Goal: Find specific page/section: Find specific page/section

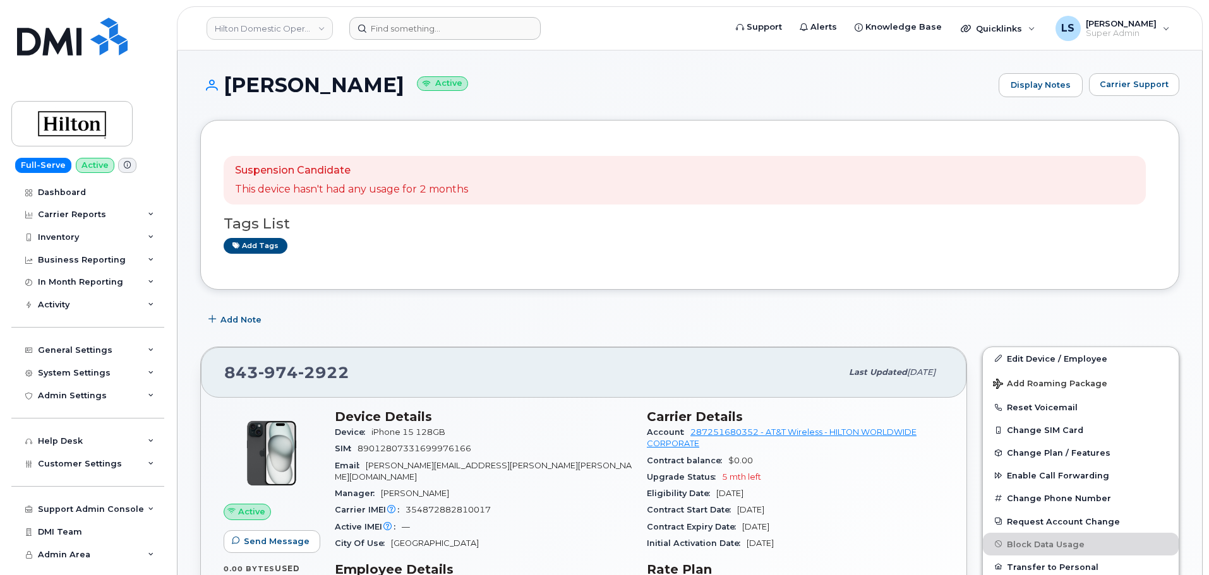
scroll to position [63, 0]
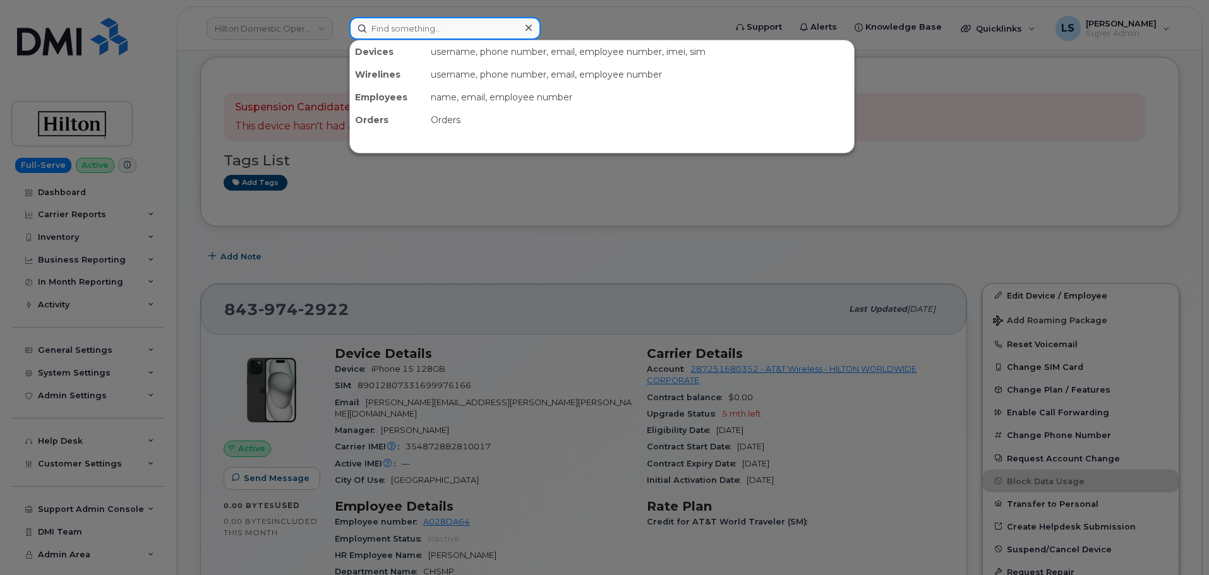
click at [383, 27] on input at bounding box center [444, 28] width 191 height 23
paste input "6177992402"
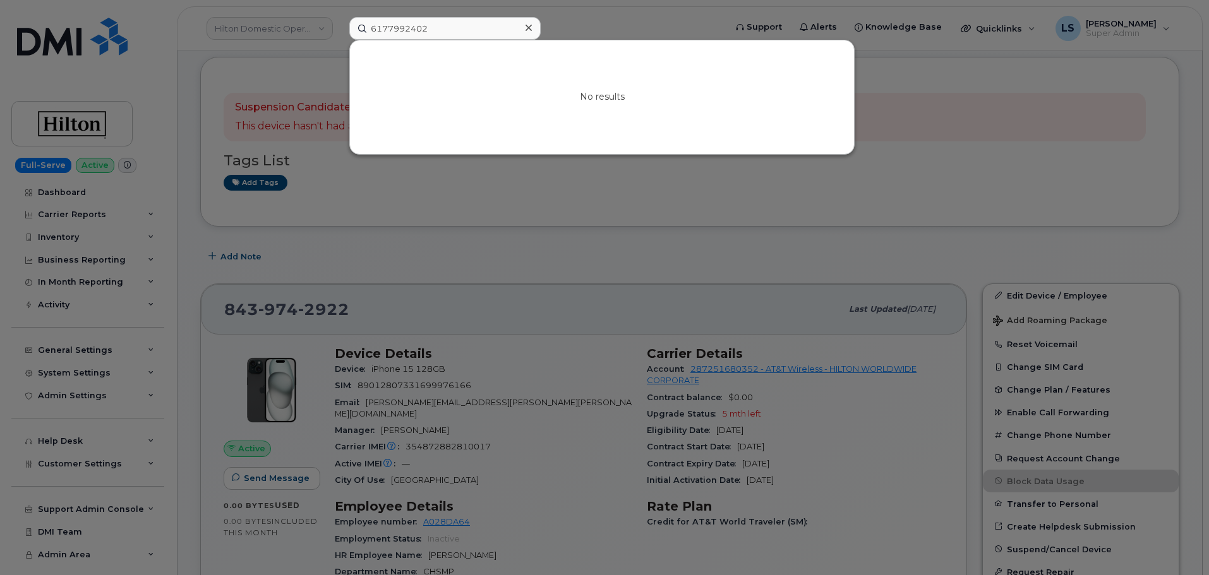
click at [480, 282] on div at bounding box center [604, 287] width 1209 height 575
click at [370, 34] on input "6177992402" at bounding box center [444, 28] width 191 height 23
click at [371, 34] on input "6177992402" at bounding box center [444, 28] width 191 height 23
paste input "[PHONE_NUMBER]"
type input "[PHONE_NUMBER]"
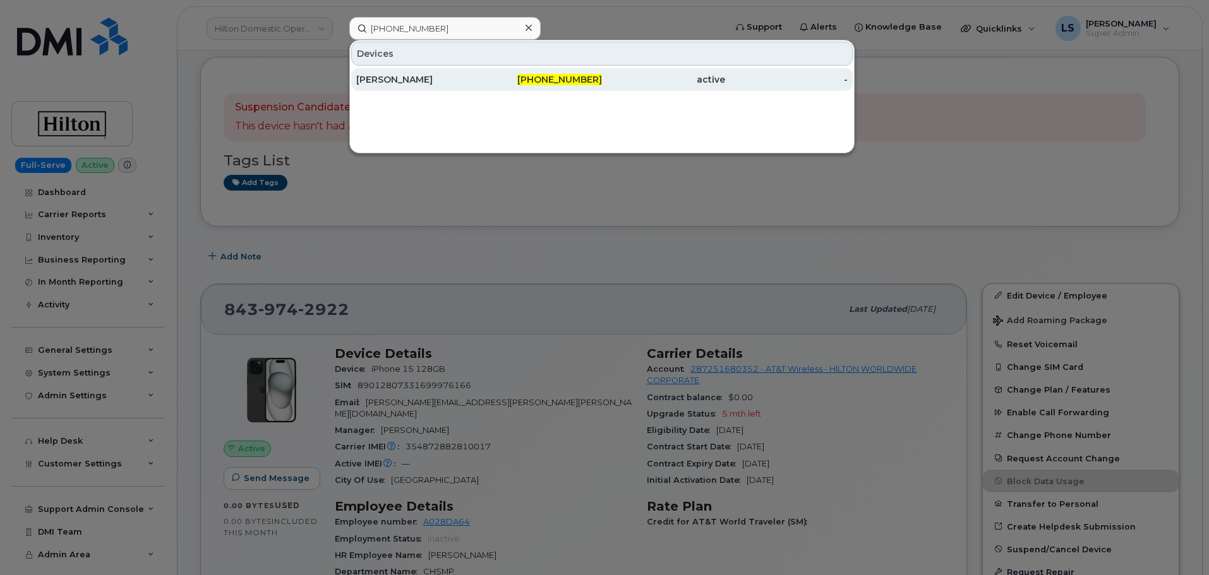
click at [461, 78] on div "[PERSON_NAME]" at bounding box center [417, 79] width 123 height 13
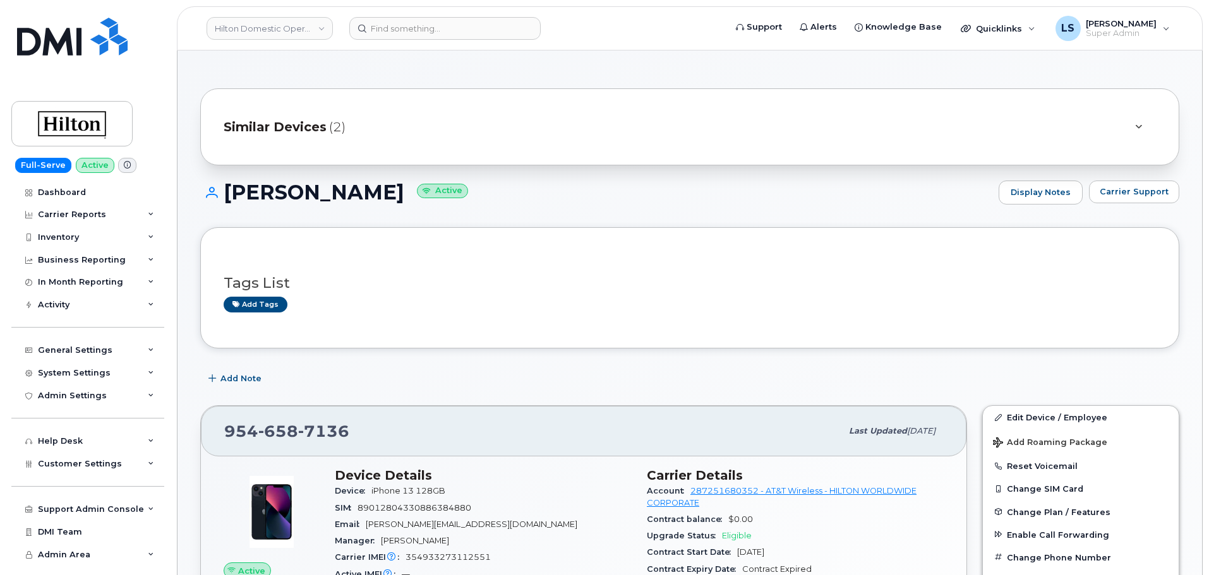
scroll to position [63, 0]
